Goal: Transaction & Acquisition: Purchase product/service

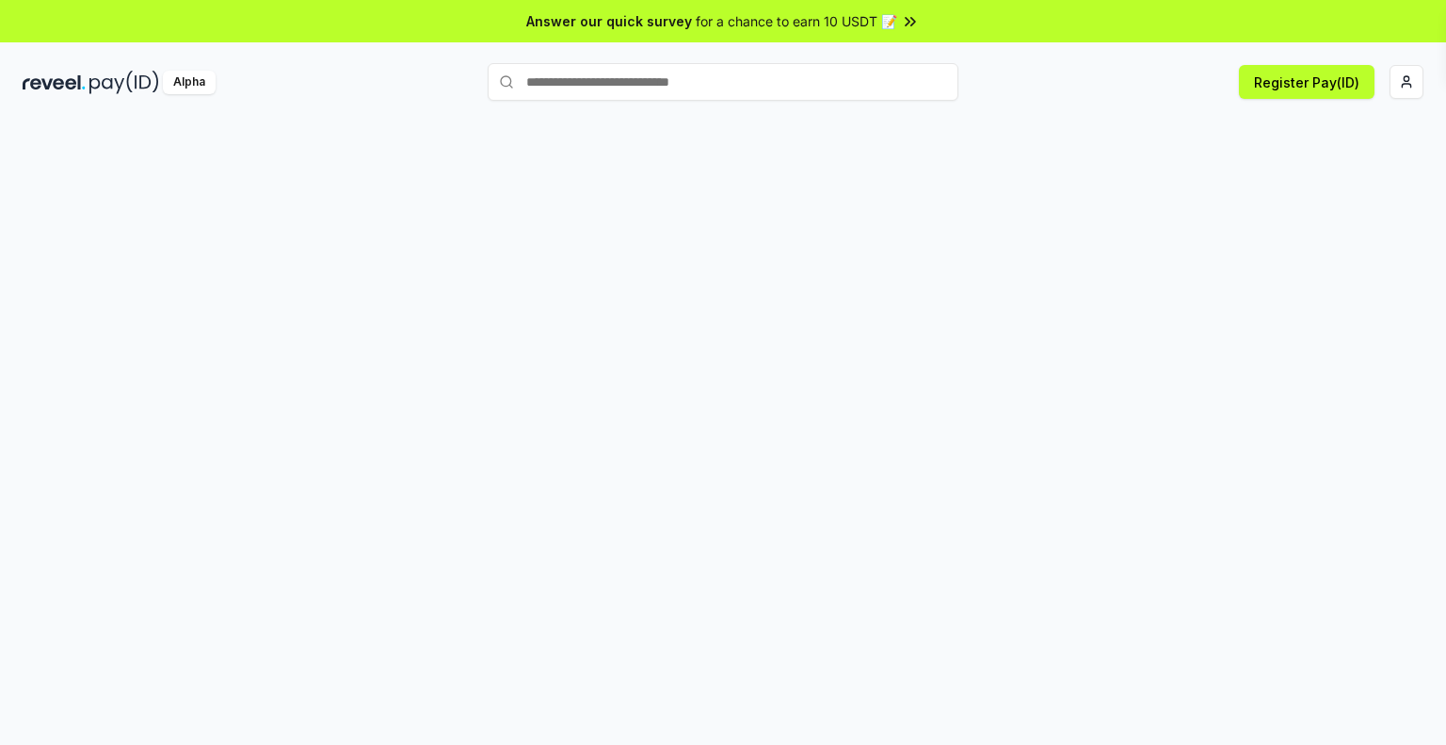
click at [851, 18] on span "for a chance to earn 10 USDT 📝" at bounding box center [796, 21] width 201 height 20
click at [1334, 76] on button "Register Pay(ID)" at bounding box center [1307, 82] width 136 height 34
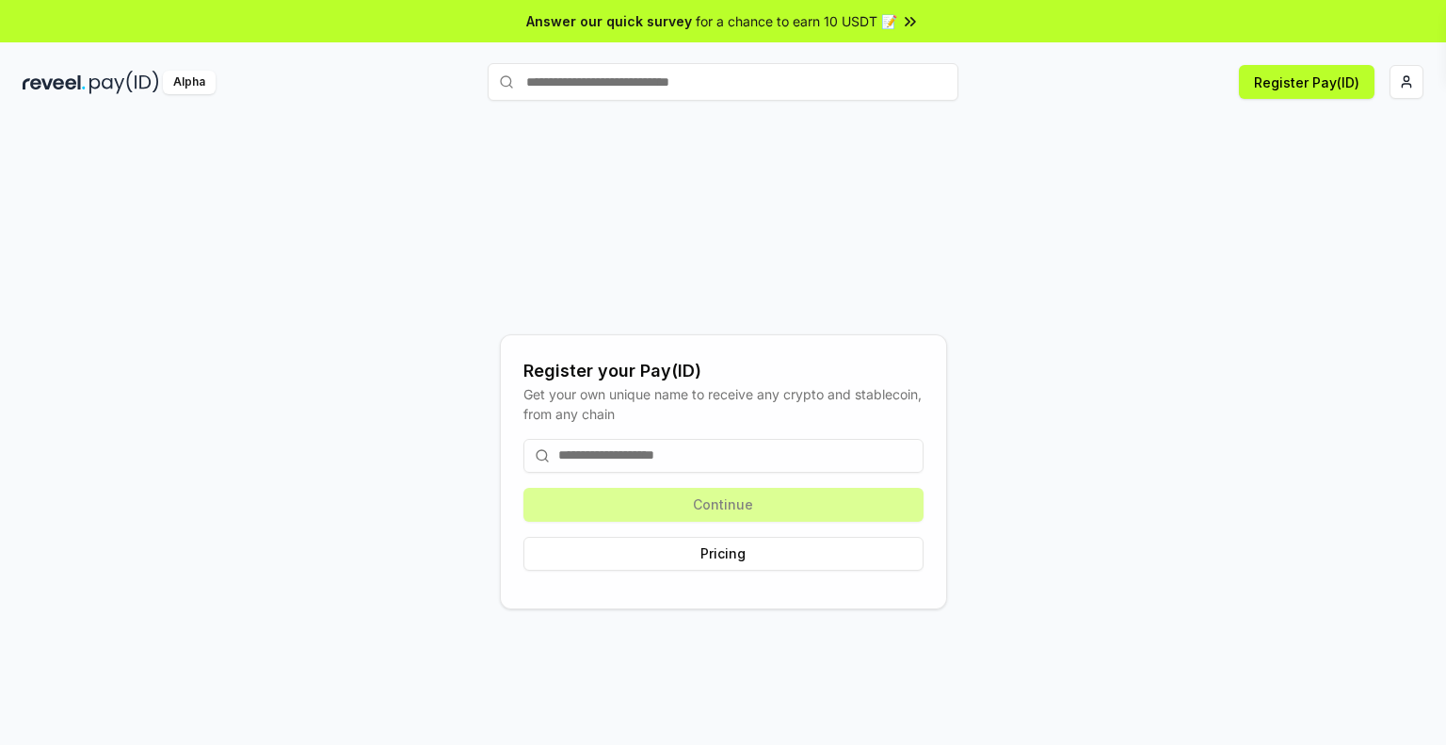
click at [654, 450] on input at bounding box center [723, 456] width 400 height 34
click at [1416, 72] on html "Answer our quick survey for a chance to earn 10 USDT 📝 Alpha Register Pay(ID) R…" at bounding box center [723, 372] width 1446 height 745
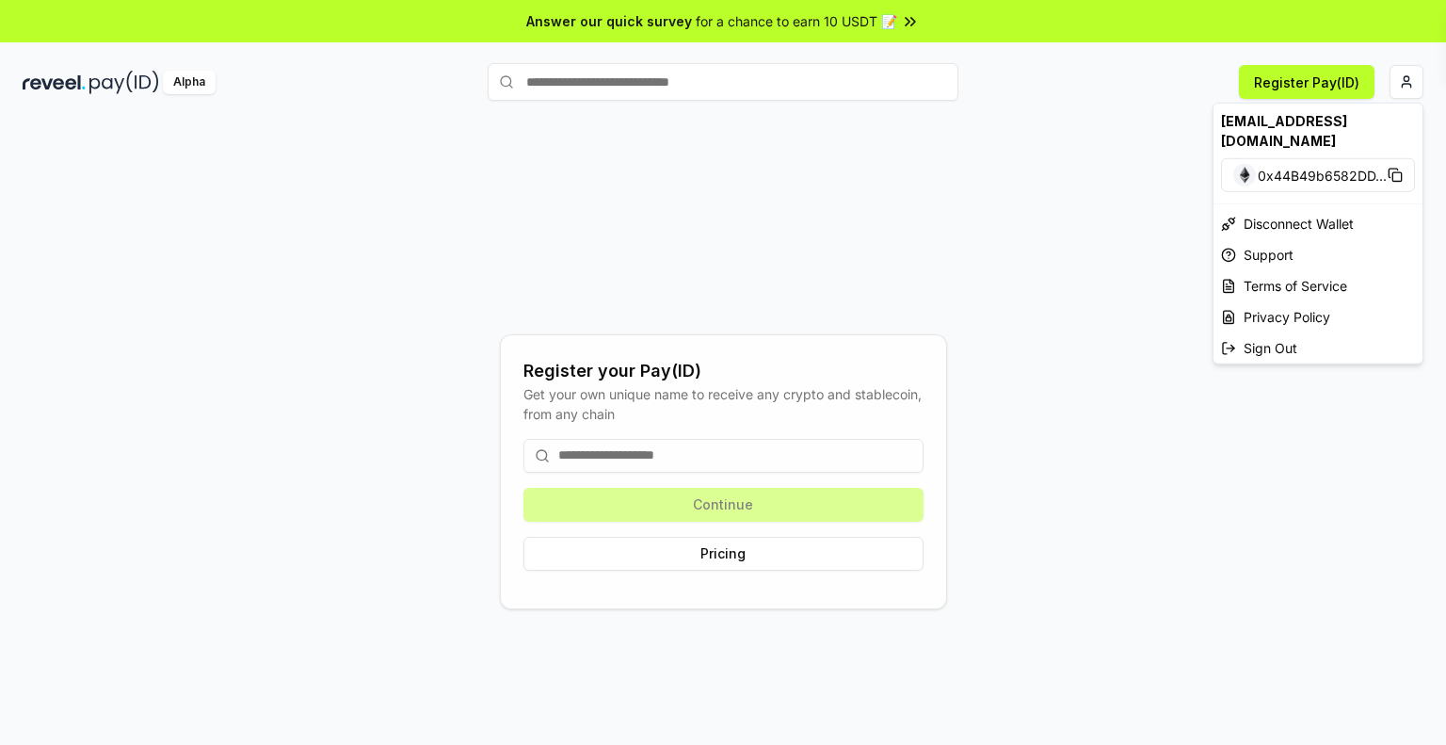
click at [674, 106] on html "Answer our quick survey for a chance to earn 10 USDT 📝 Alpha Register Pay(ID) R…" at bounding box center [723, 372] width 1446 height 745
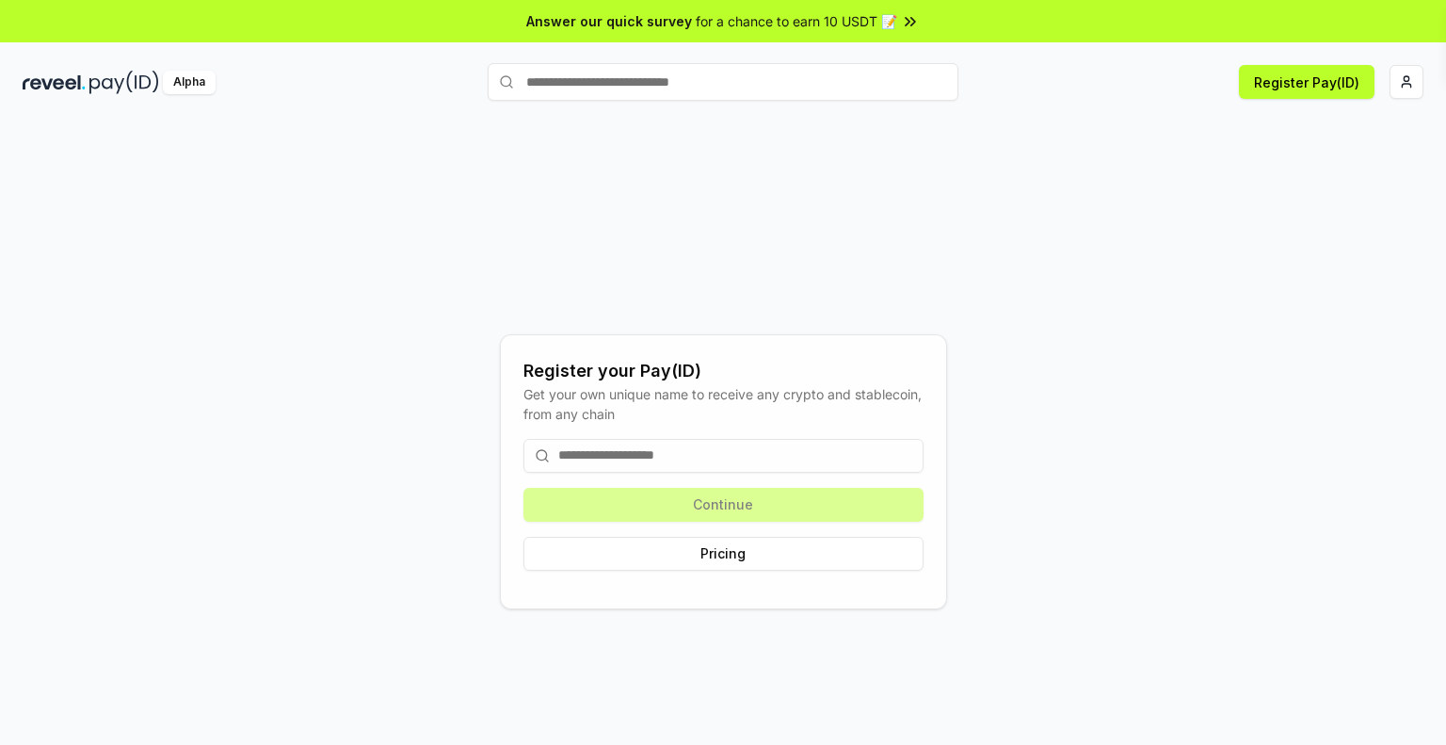
click at [136, 78] on img at bounding box center [124, 83] width 70 height 24
click at [193, 79] on div "Alpha" at bounding box center [189, 83] width 53 height 24
click at [599, 564] on button "Pricing" at bounding box center [723, 554] width 400 height 34
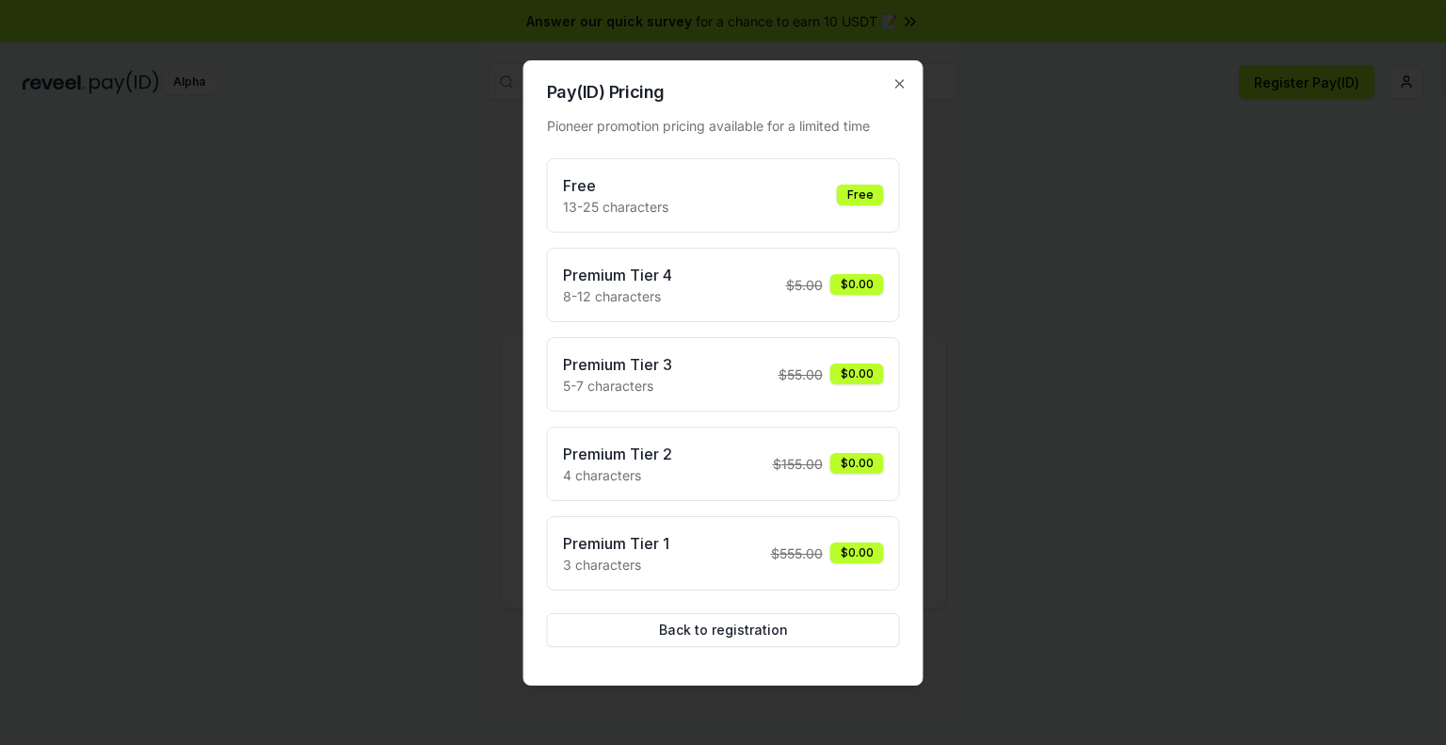
click at [796, 543] on span "$ 555.00" at bounding box center [797, 553] width 52 height 20
click at [1005, 504] on div at bounding box center [723, 372] width 1446 height 745
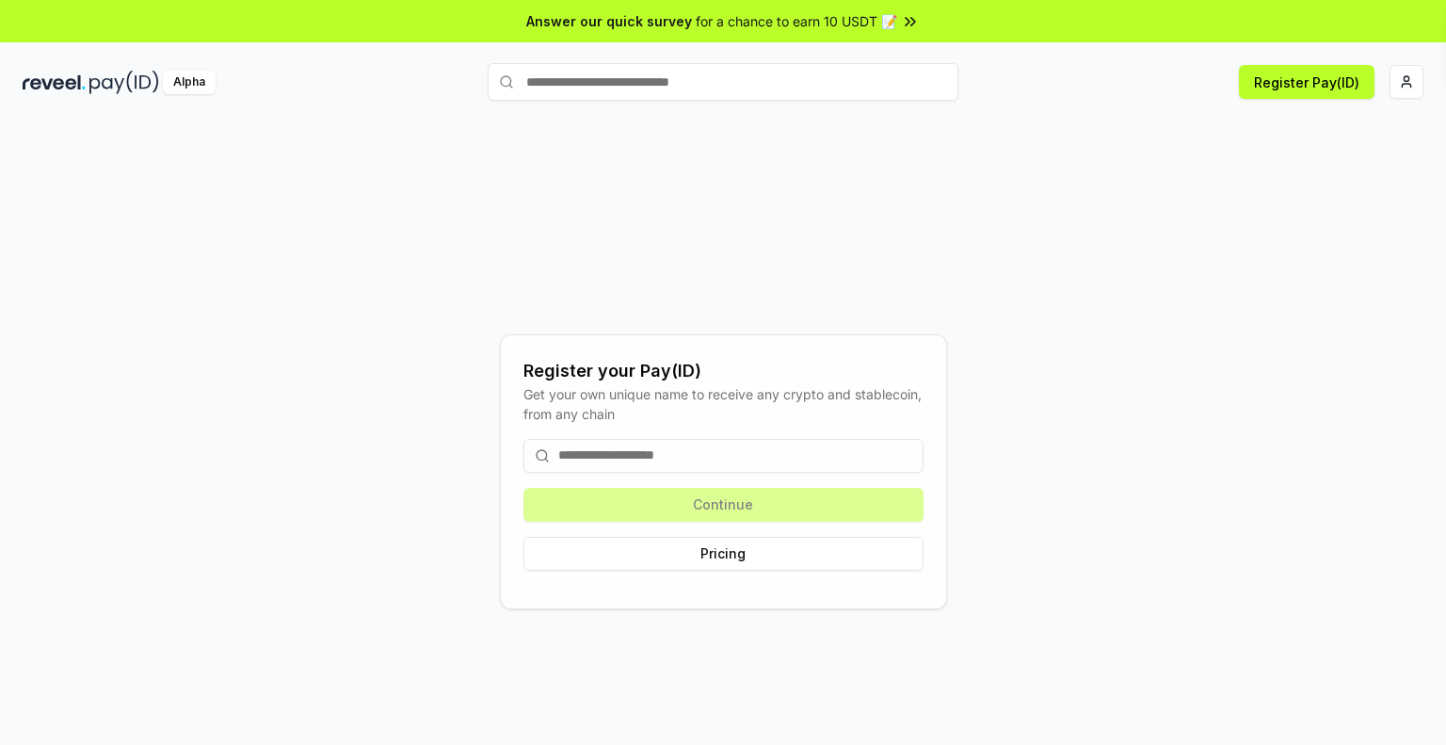
click at [754, 455] on input at bounding box center [723, 456] width 400 height 34
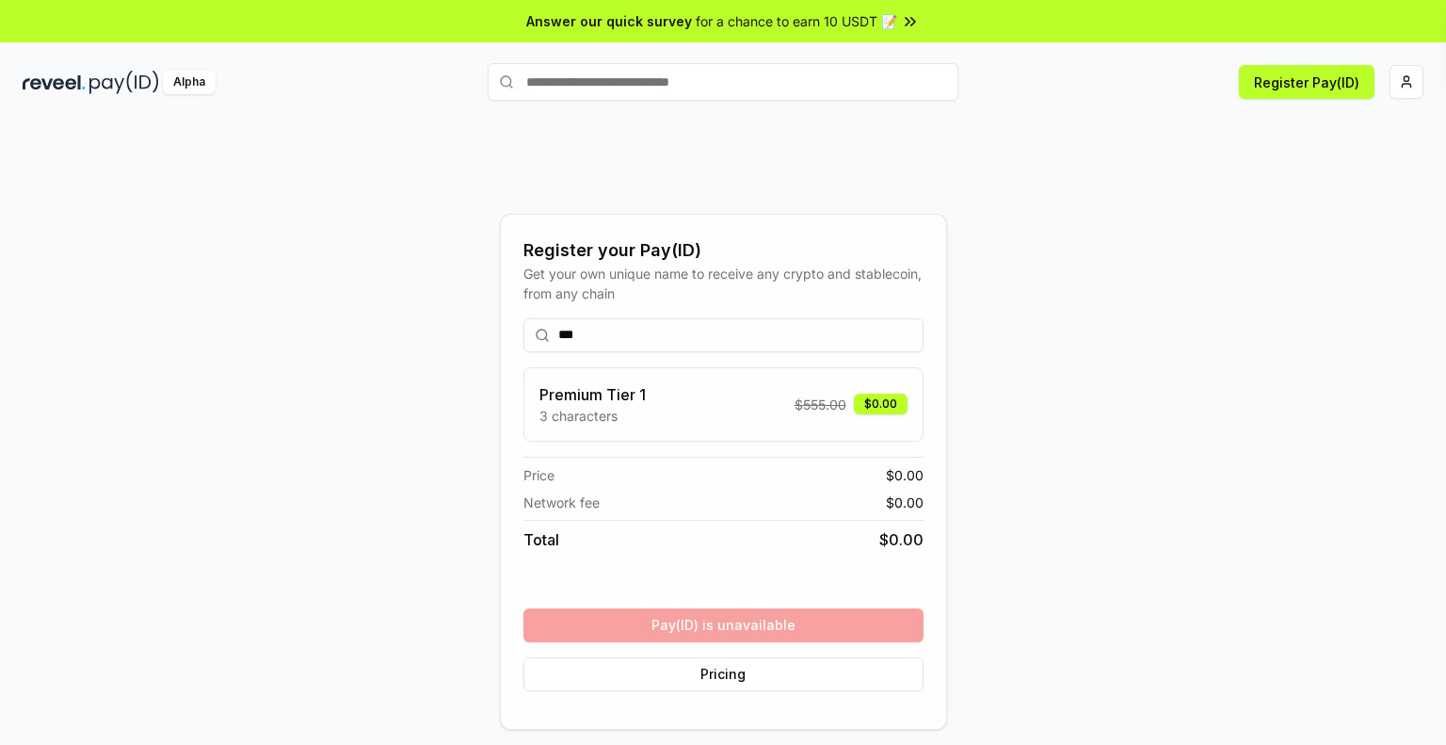
click at [749, 400] on div "Premium Tier 1 3 characters $ 555.00 $0.00" at bounding box center [723, 404] width 368 height 42
click at [684, 345] on input "***" at bounding box center [723, 335] width 400 height 34
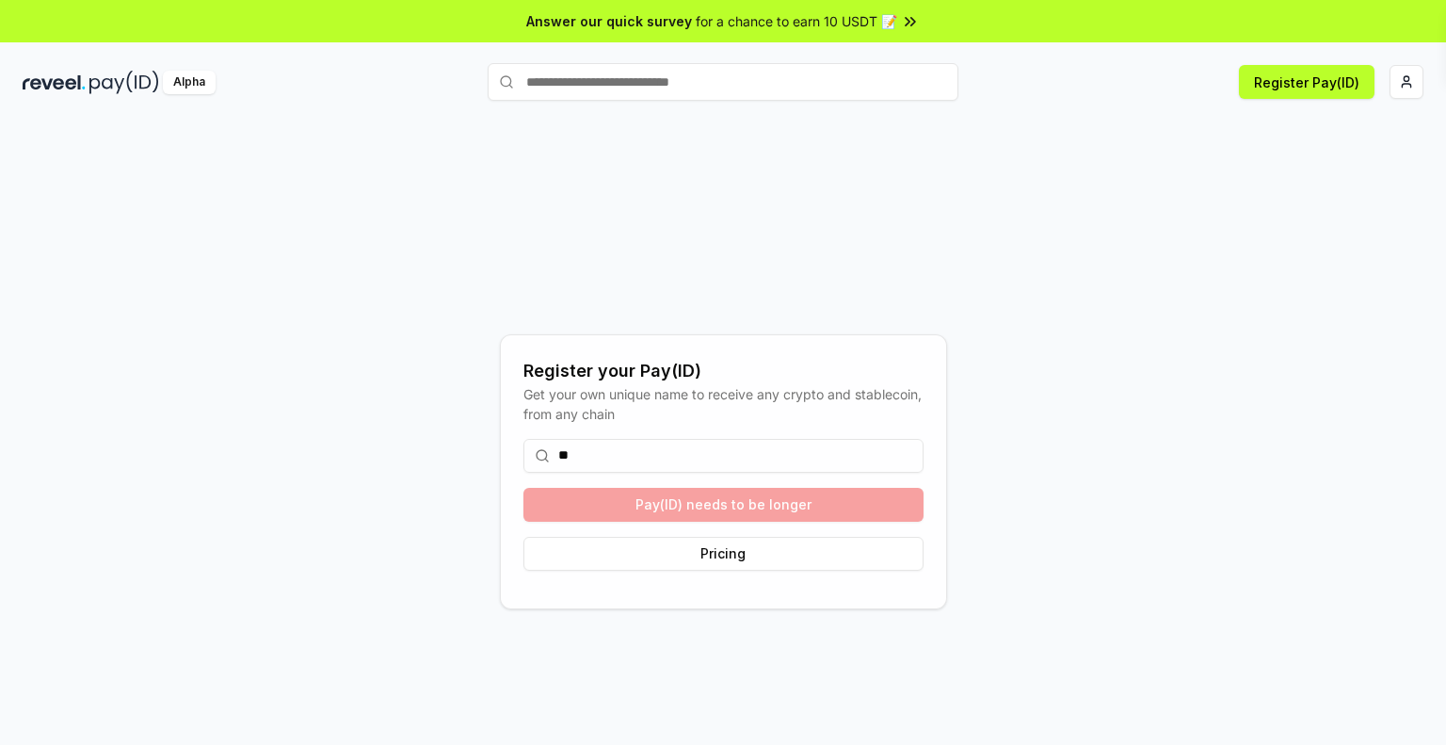
type input "*"
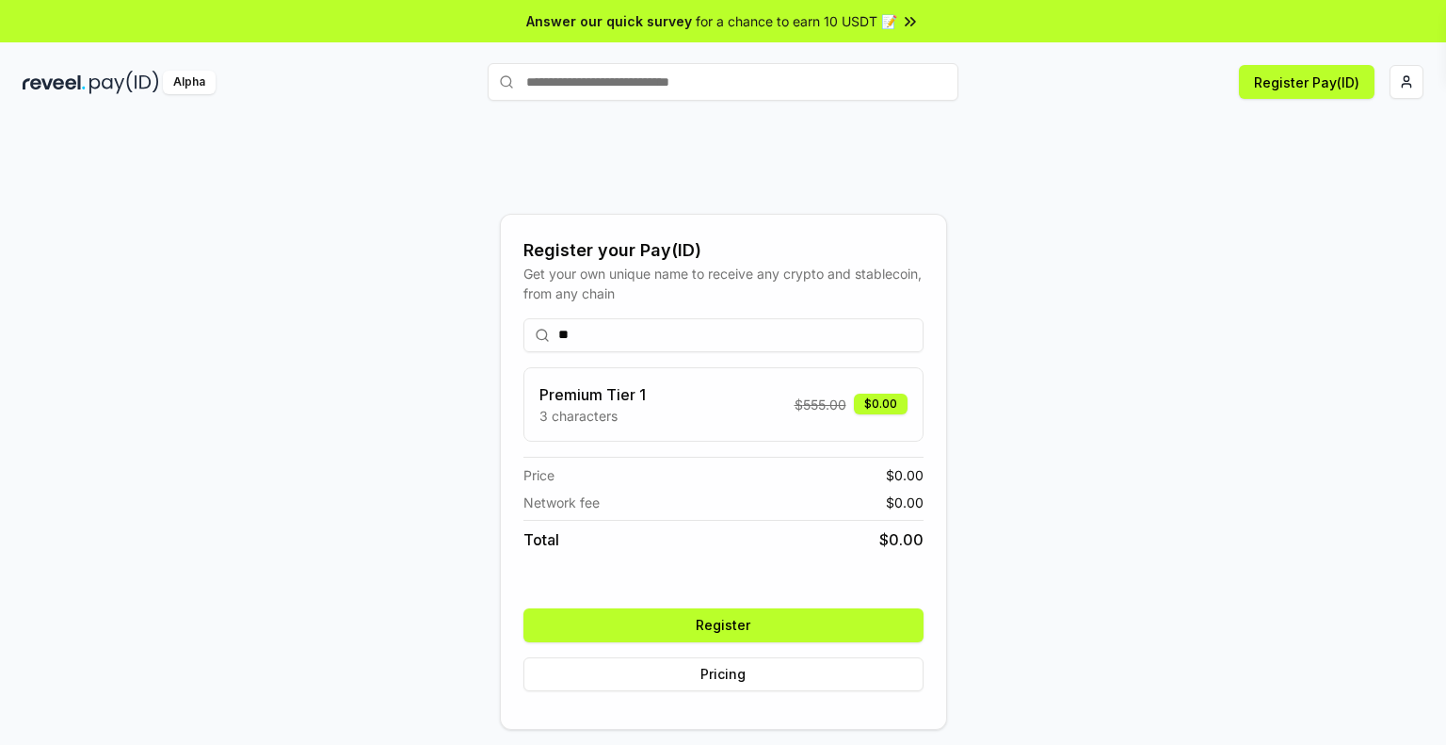
type input "*"
type input "***"
click at [759, 617] on button "Register" at bounding box center [723, 625] width 400 height 34
